Goal: Use online tool/utility: Utilize a website feature to perform a specific function

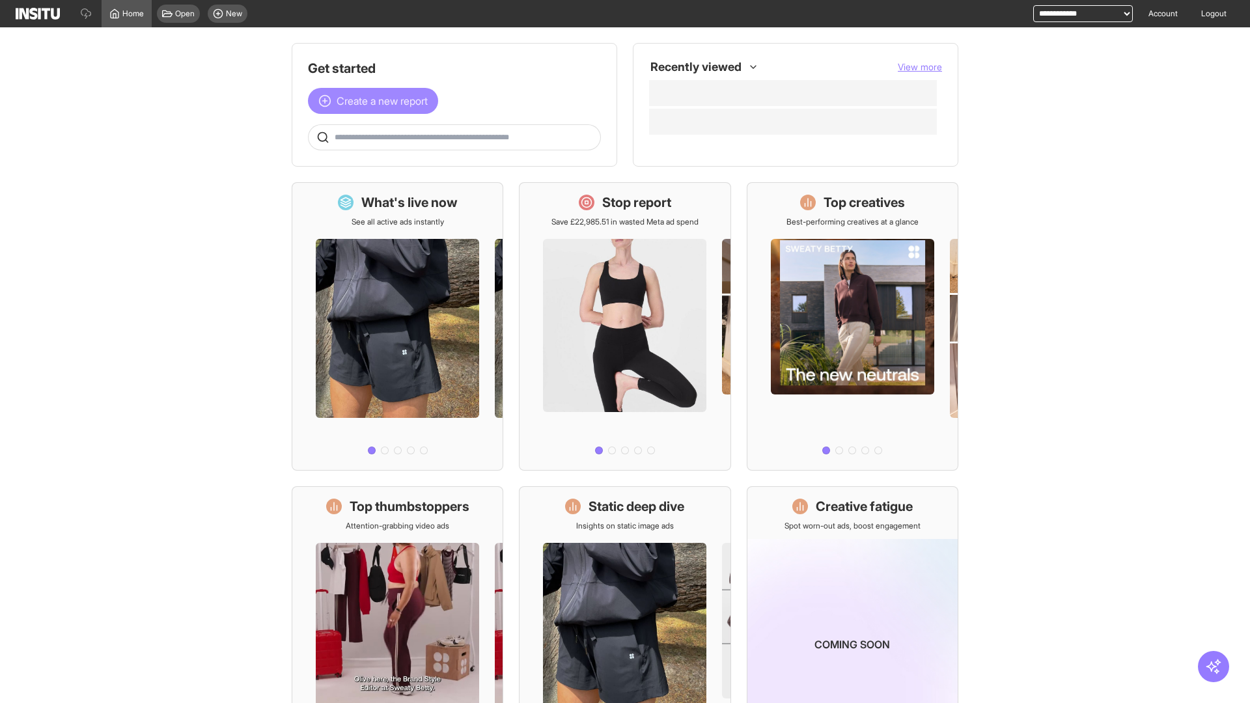
click at [376, 101] on span "Create a new report" at bounding box center [382, 101] width 91 height 16
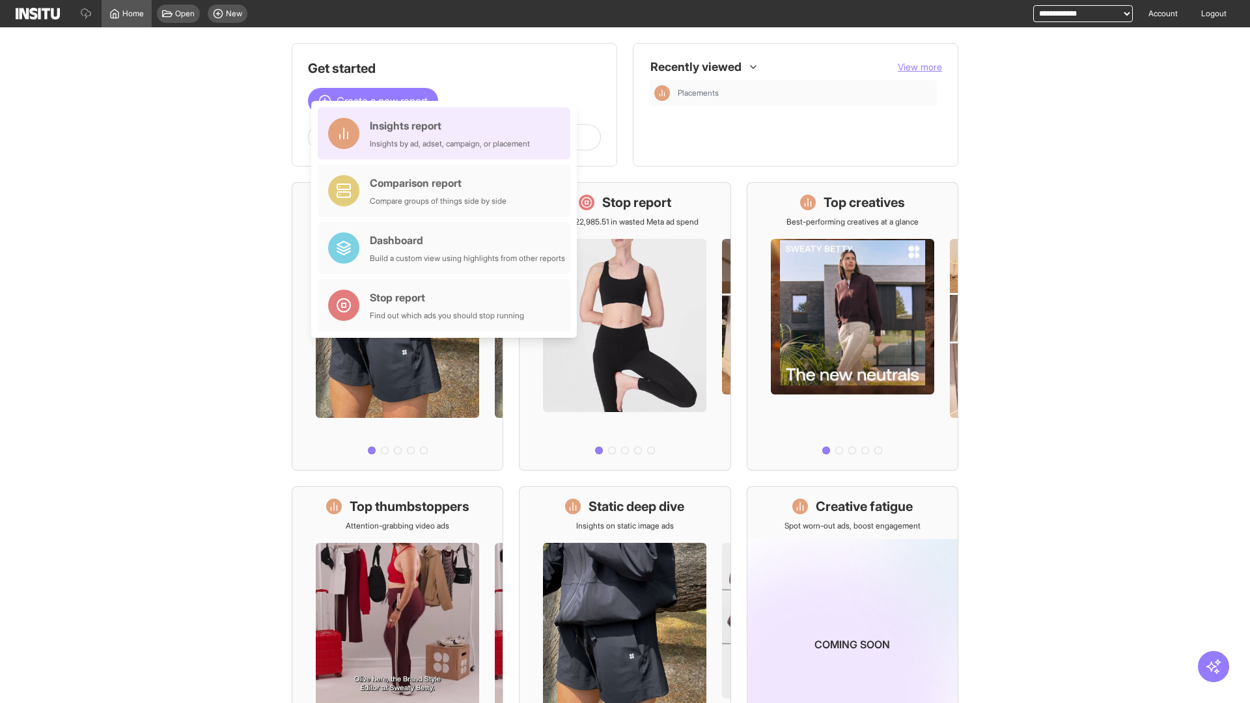
click at [447, 133] on div "Insights report Insights by ad, adset, campaign, or placement" at bounding box center [450, 133] width 160 height 31
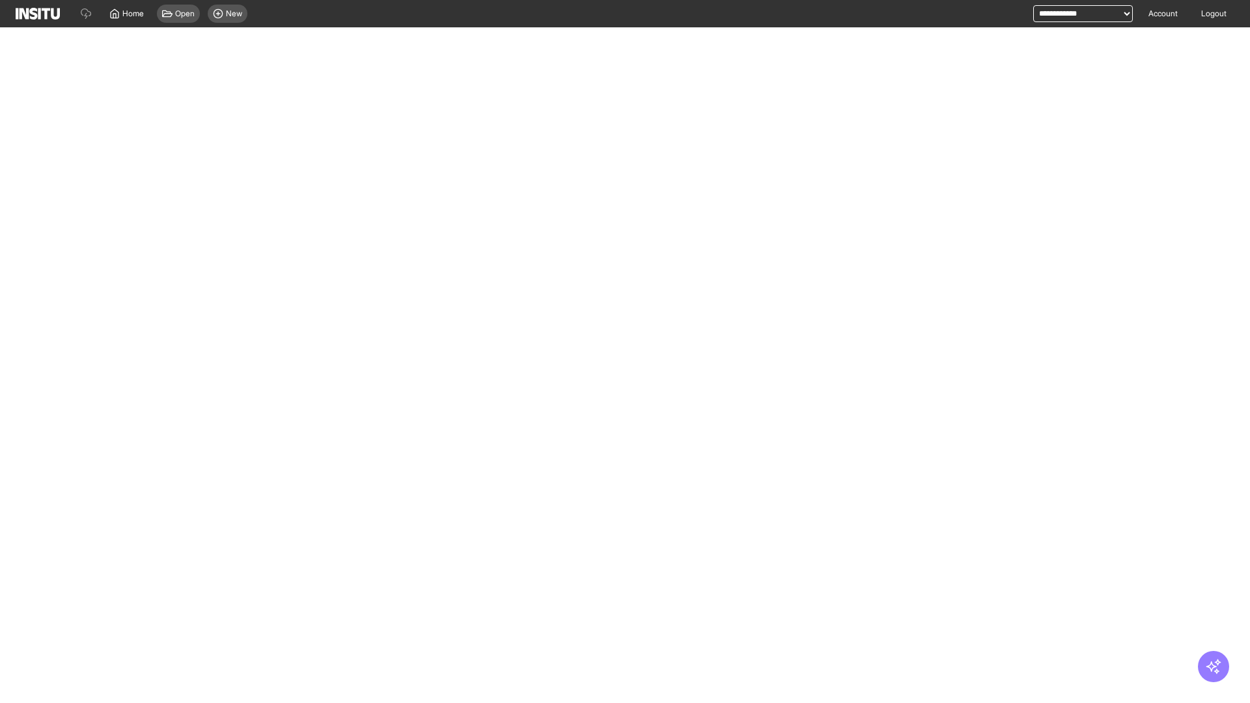
select select "**"
